Goal: Obtain resource: Obtain resource

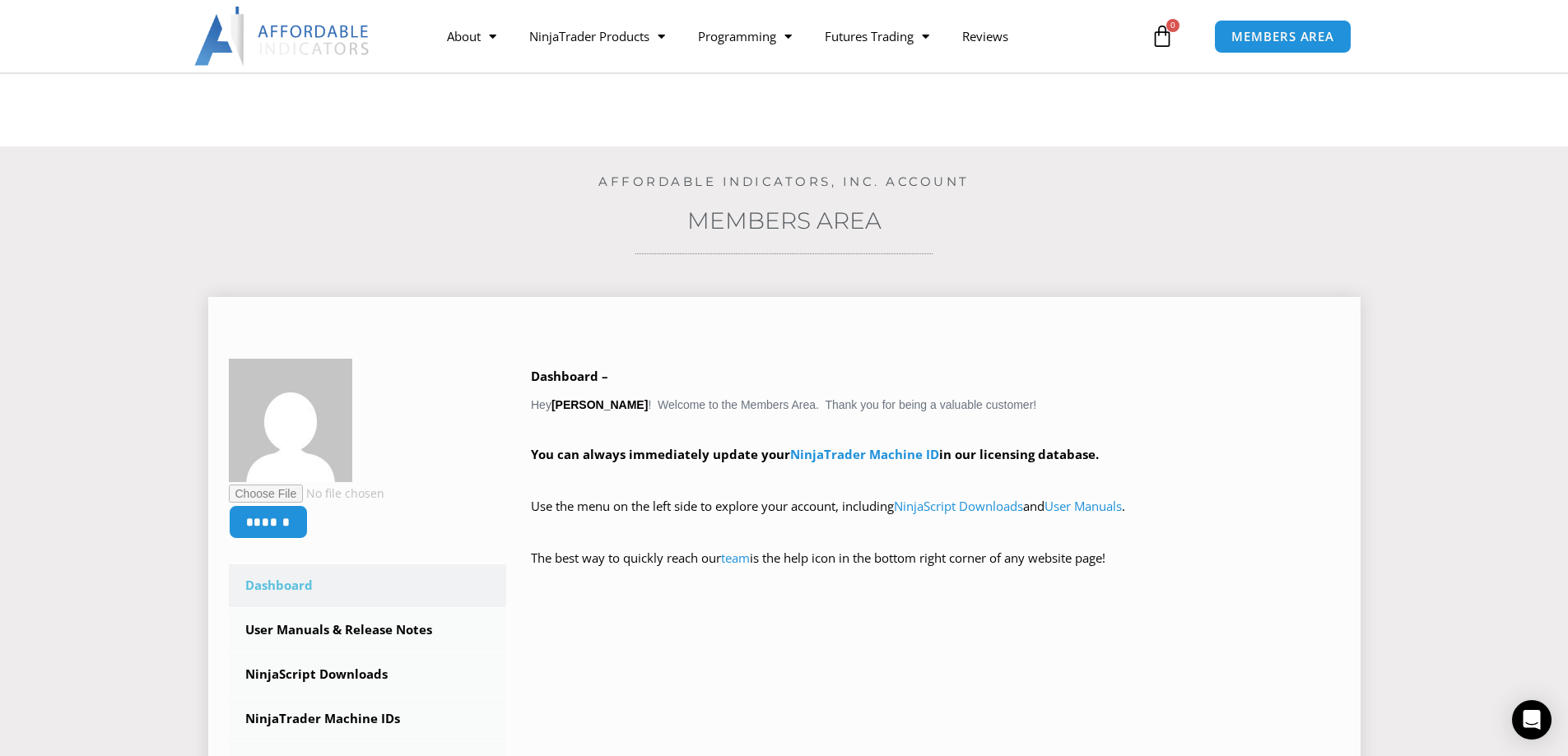
scroll to position [165, 0]
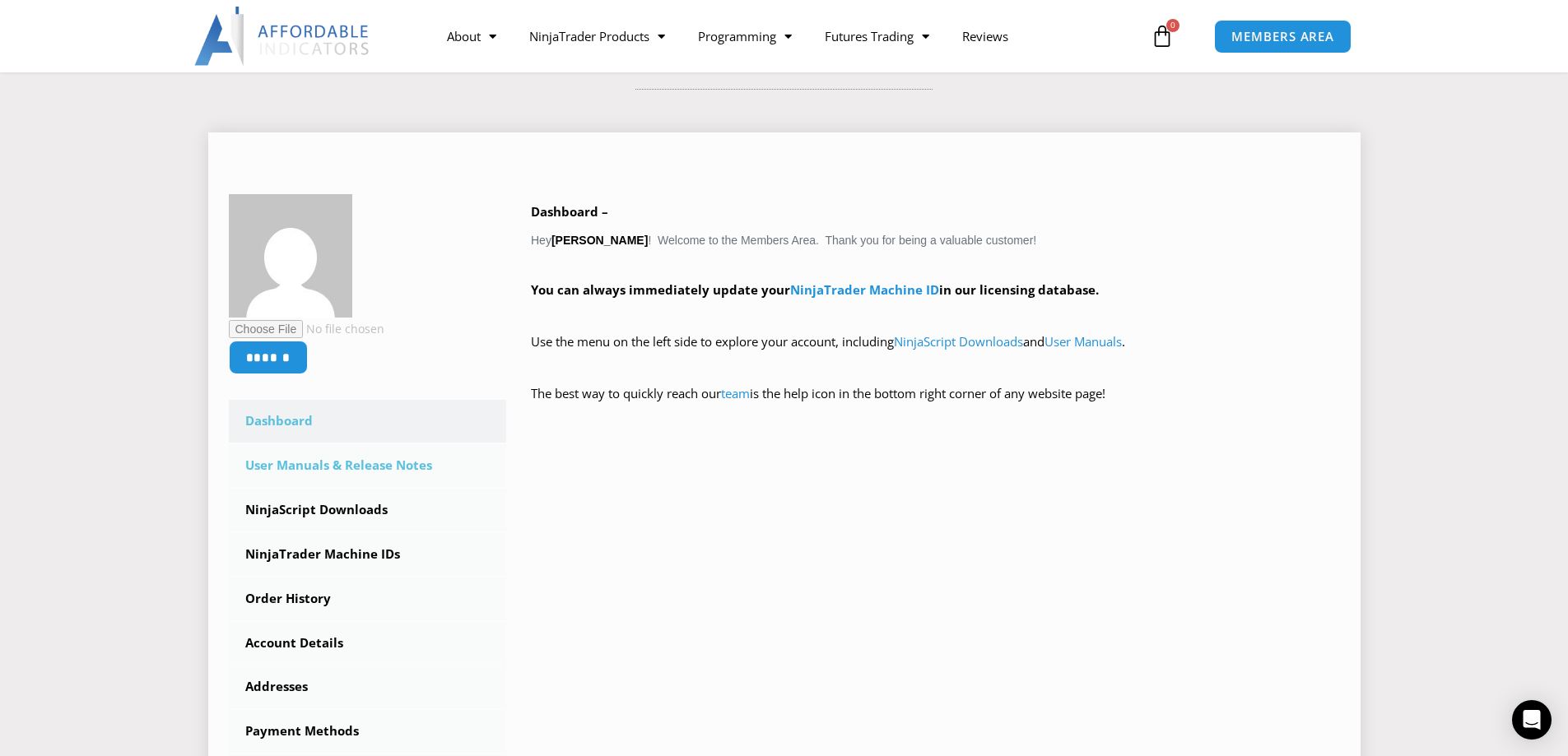
click at [354, 467] on link "User Manuals & Release Notes" at bounding box center [368, 465] width 278 height 43
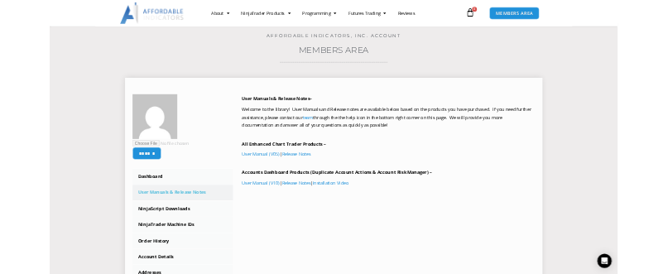
scroll to position [166, 0]
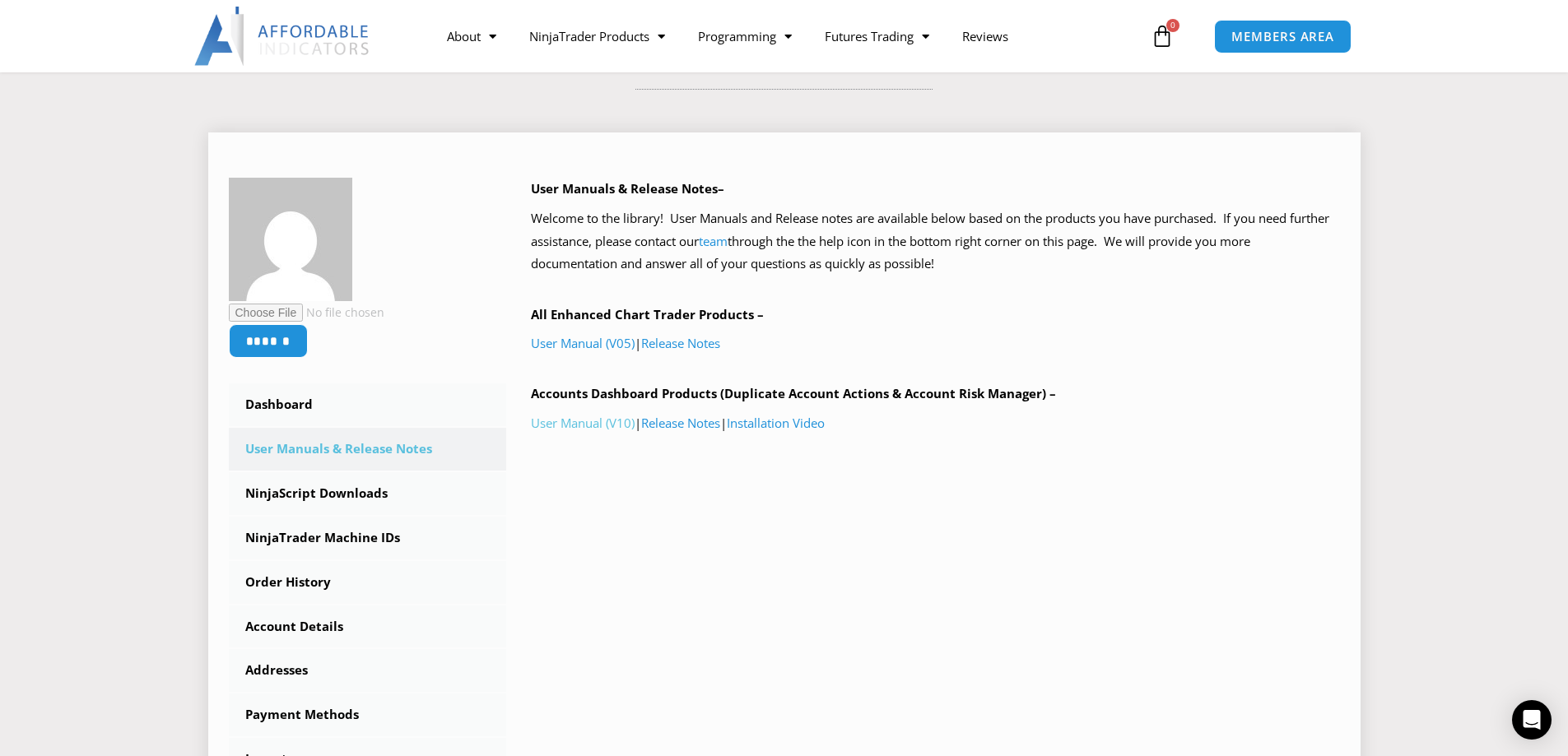
click at [601, 425] on link "User Manual (V10)" at bounding box center [582, 422] width 103 height 17
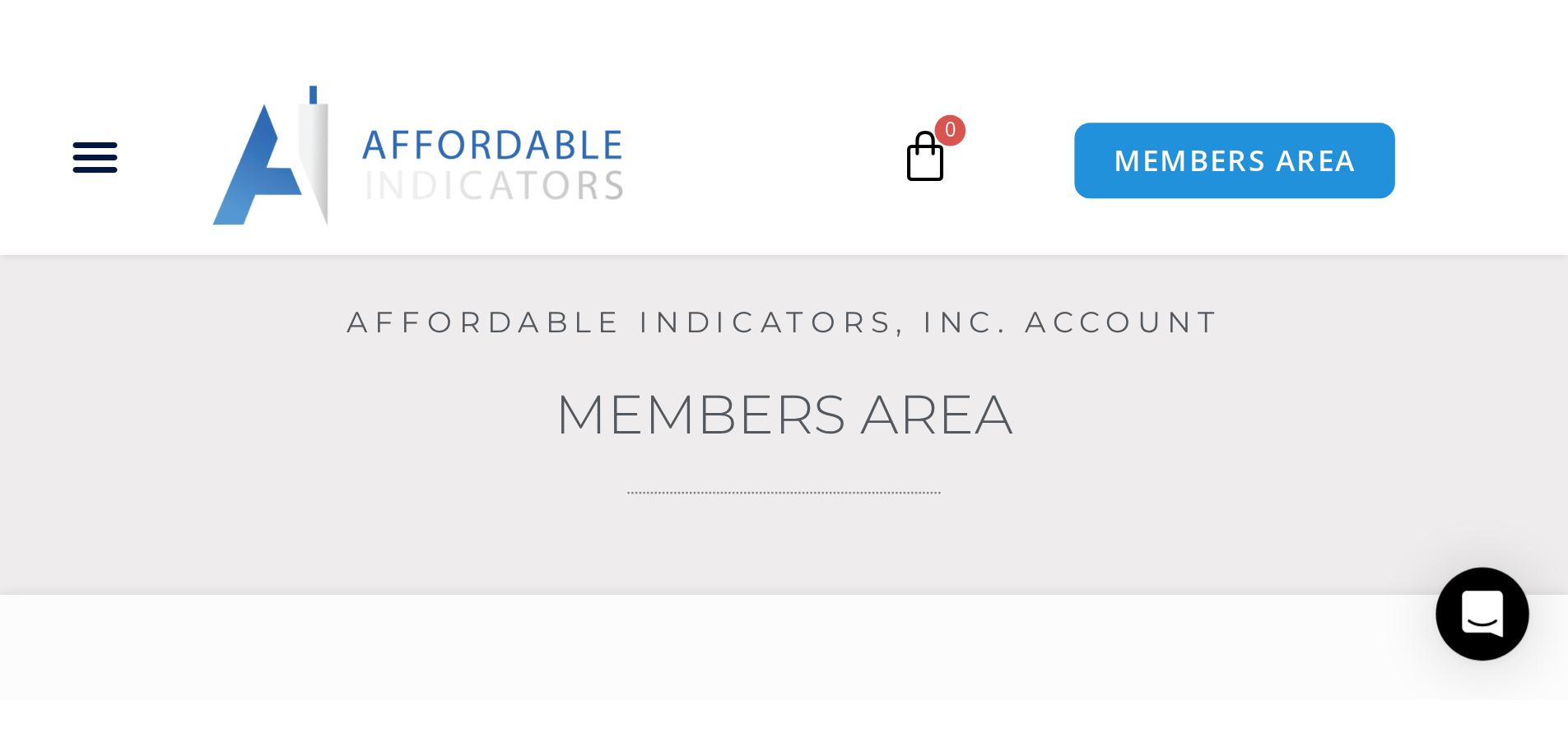
scroll to position [246, 0]
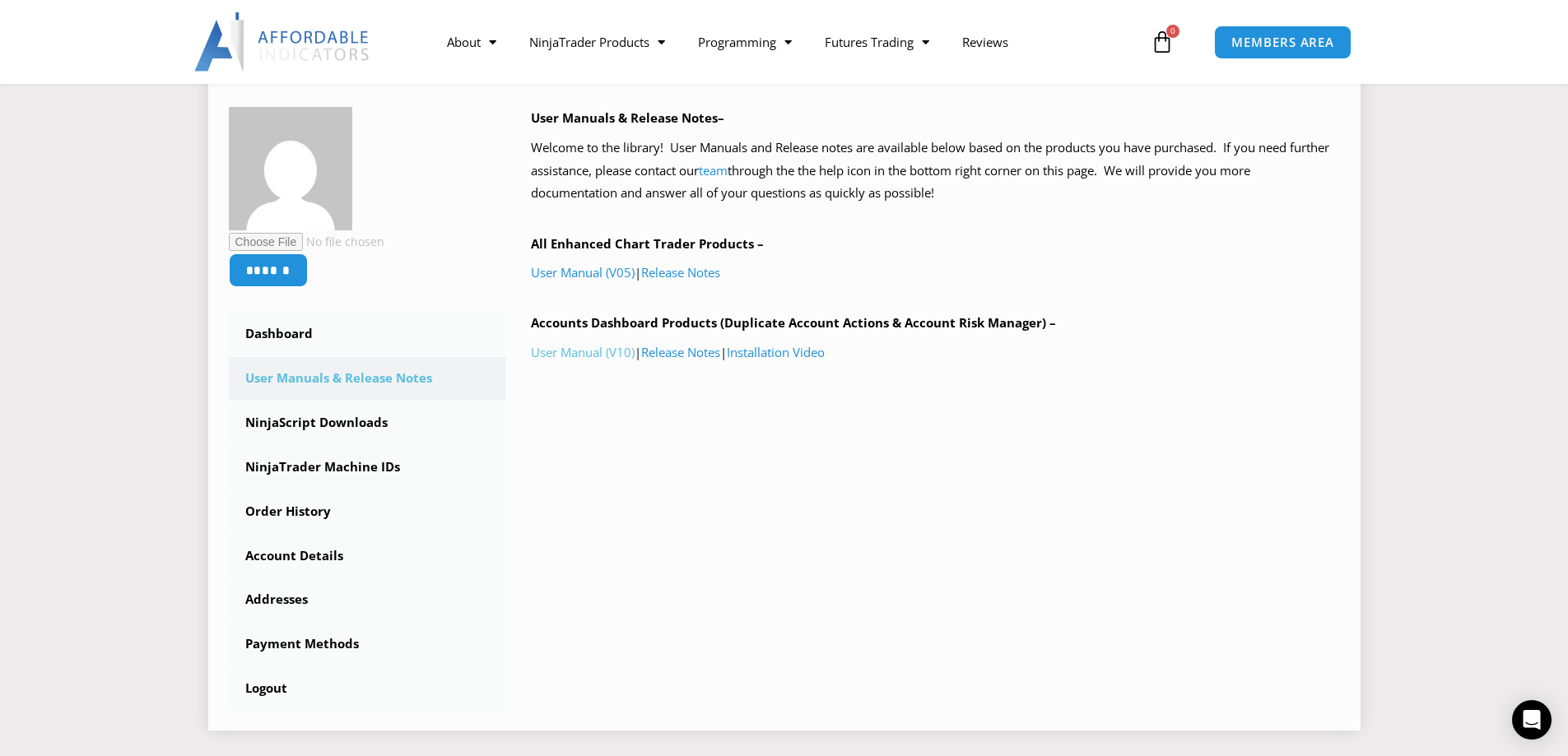
click at [587, 348] on link "User Manual (V10)" at bounding box center [582, 352] width 103 height 17
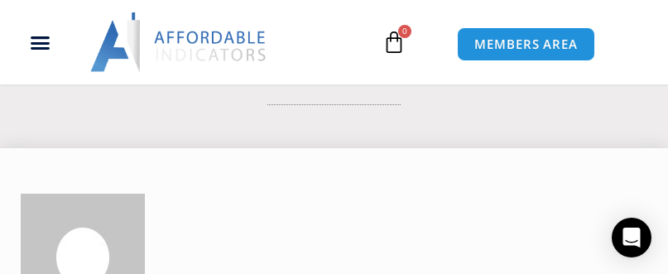
scroll to position [246, 0]
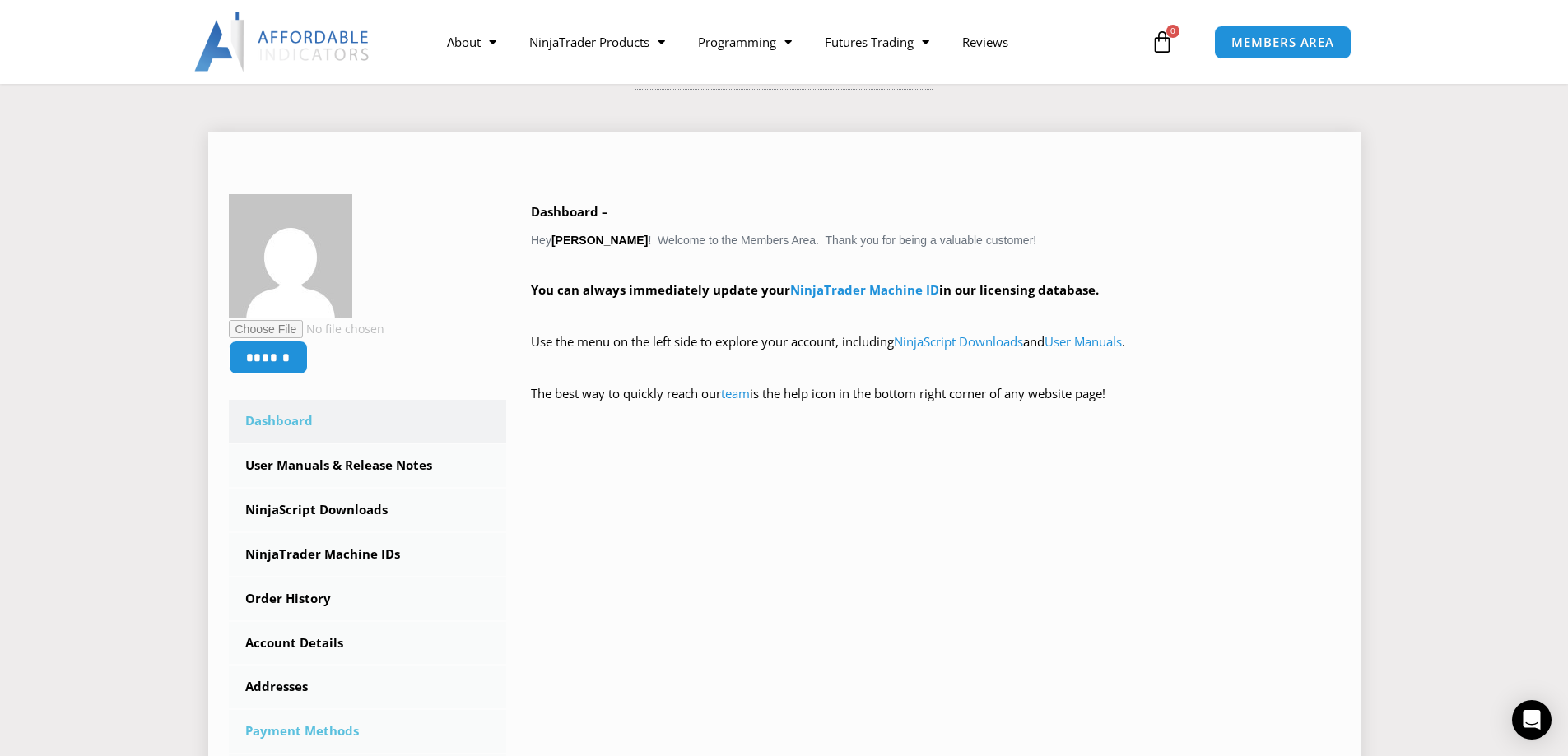
scroll to position [246, 0]
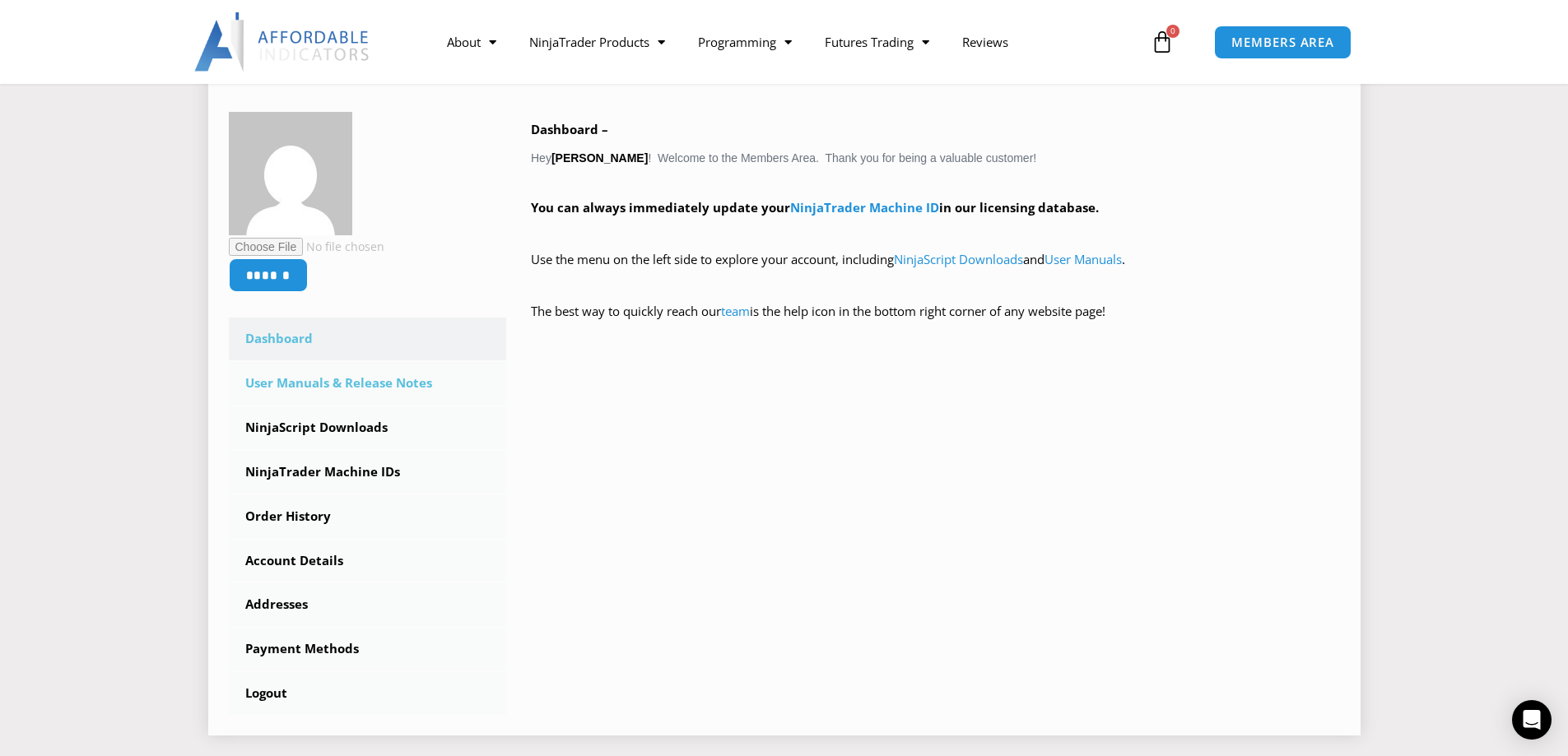
click at [360, 385] on link "User Manuals & Release Notes" at bounding box center [368, 382] width 278 height 43
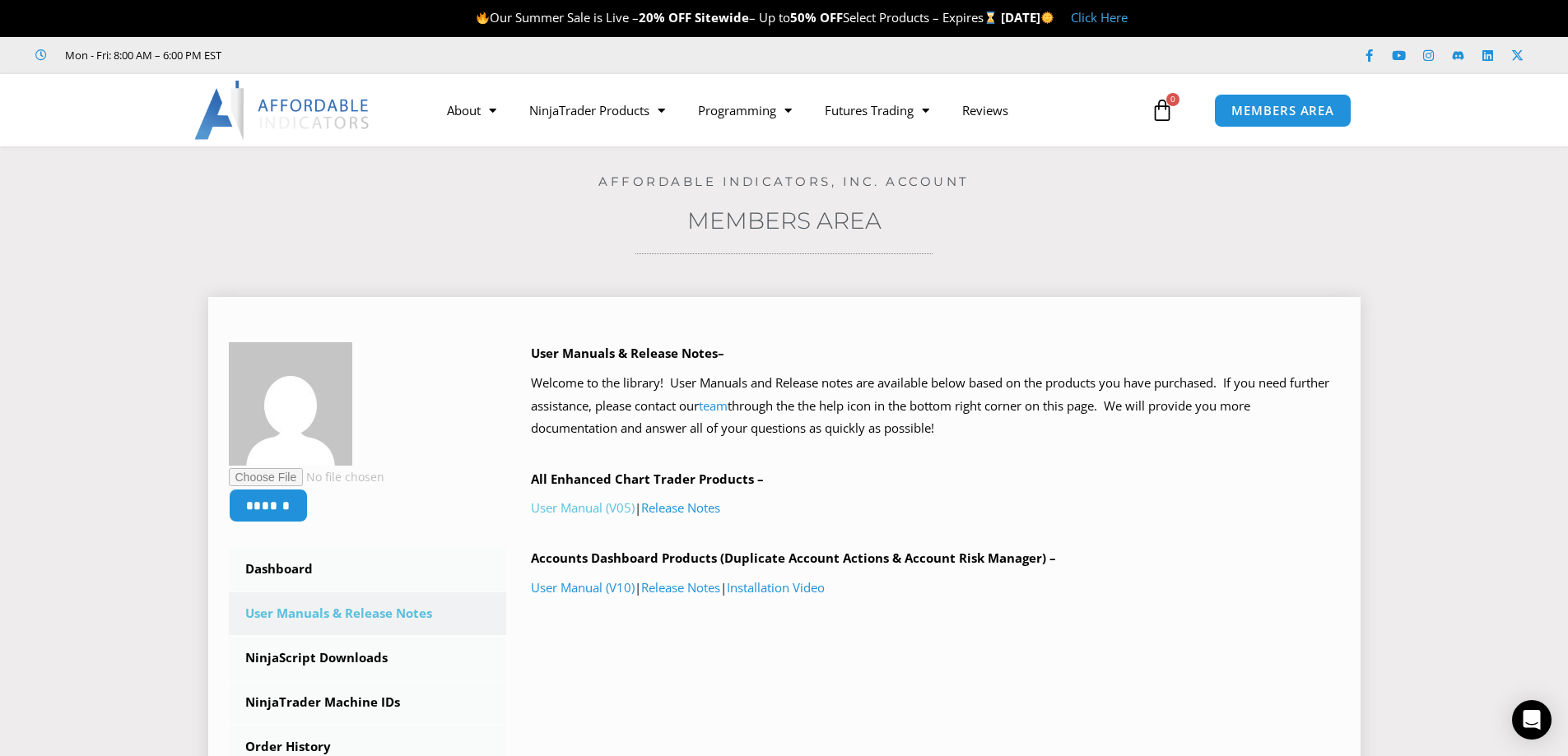
click at [610, 506] on link "User Manual (V05)" at bounding box center [582, 508] width 103 height 17
click at [613, 587] on link "User Manual (V10)" at bounding box center [582, 587] width 103 height 17
